Goal: Information Seeking & Learning: Learn about a topic

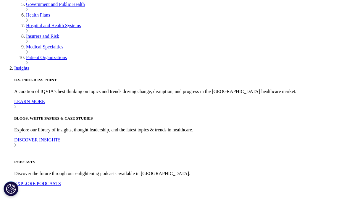
scroll to position [355, 0]
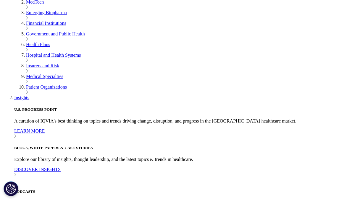
drag, startPoint x: 189, startPoint y: 67, endPoint x: 73, endPoint y: 65, distance: 116.3
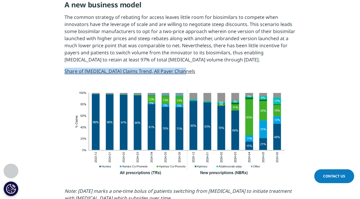
drag, startPoint x: 207, startPoint y: 66, endPoint x: 55, endPoint y: 70, distance: 151.8
copy span "Share of [MEDICAL_DATA] Claims Trend, All Payer Channels"
click at [256, 28] on span "The common strategy of rebating for access leaves little room for biosimilars t…" at bounding box center [180, 38] width 231 height 49
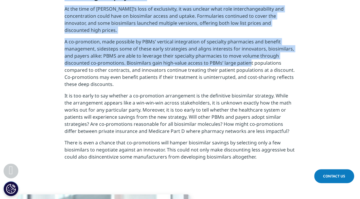
scroll to position [1149, 0]
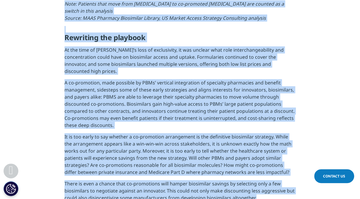
drag, startPoint x: 62, startPoint y: 32, endPoint x: 257, endPoint y: 146, distance: 225.3
copy div "Lor ipsumdolor sitametc ad Elitse (doeiusmodt) inci utlabore etdol 6639 mag ali…"
